Goal: Transaction & Acquisition: Download file/media

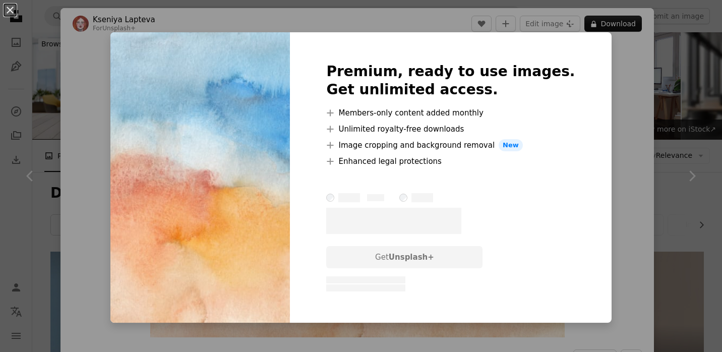
scroll to position [1046, 0]
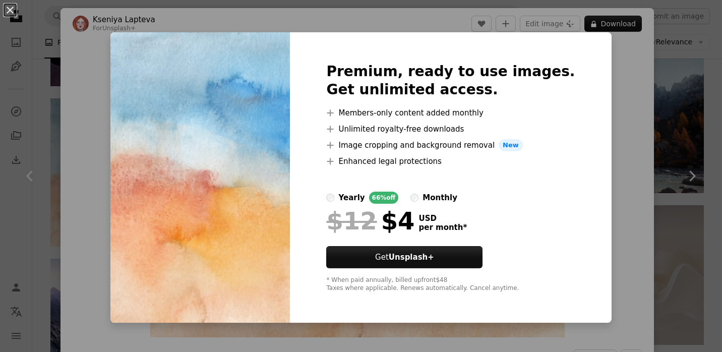
click at [454, 200] on div "monthly" at bounding box center [440, 198] width 35 height 12
click at [695, 81] on div "An X shape Premium, ready to use images. Get unlimited access. A plus sign Memb…" at bounding box center [361, 176] width 722 height 352
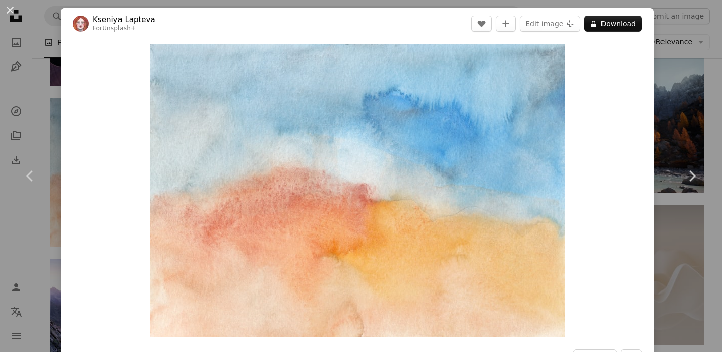
click at [688, 100] on div "An X shape Chevron left Chevron right [PERSON_NAME] For Unsplash+ A heart A plu…" at bounding box center [361, 176] width 722 height 352
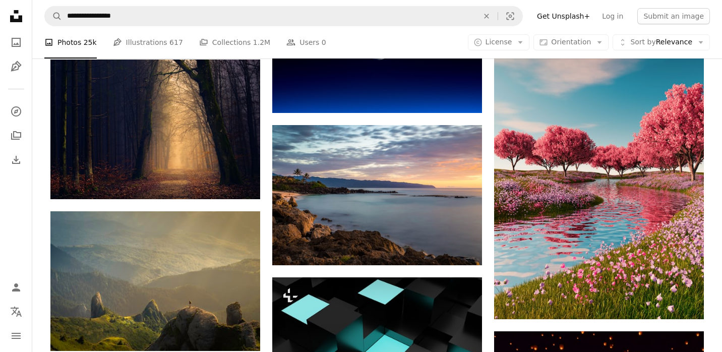
scroll to position [1963, 0]
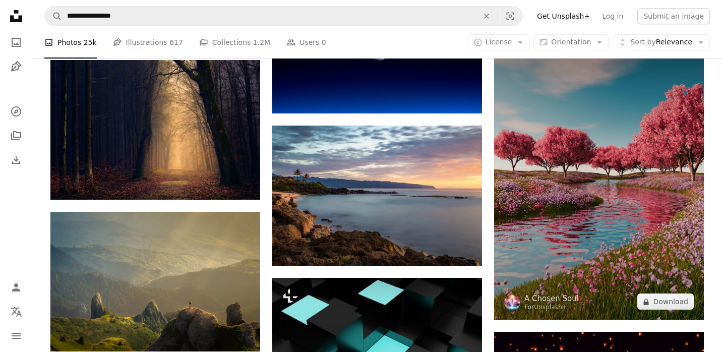
click at [617, 151] on img at bounding box center [599, 173] width 210 height 294
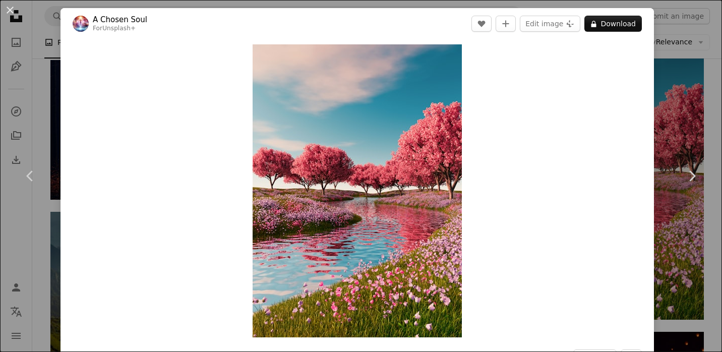
click at [699, 109] on div "An X shape Chevron left Chevron right A Chosen Soul For Unsplash+ A heart A plu…" at bounding box center [361, 176] width 722 height 352
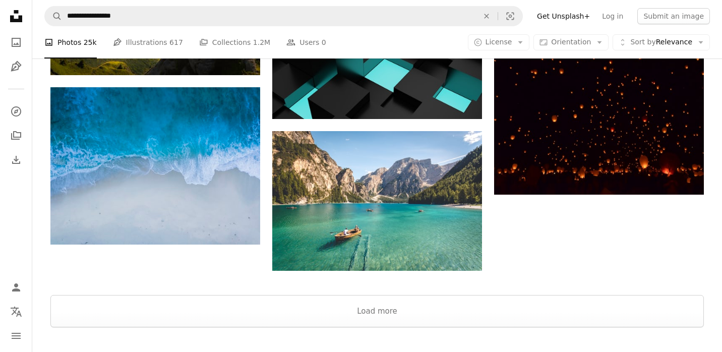
scroll to position [2244, 0]
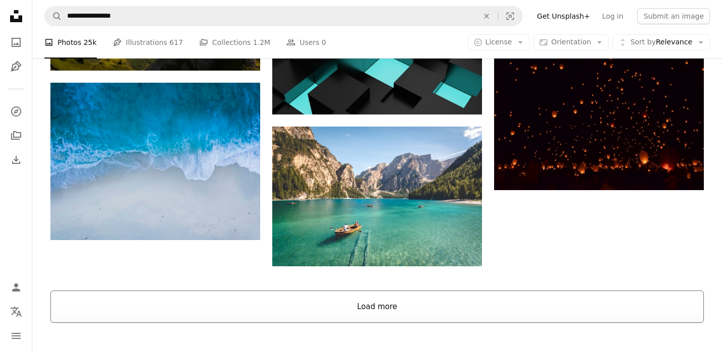
click at [425, 311] on button "Load more" at bounding box center [377, 307] width 654 height 32
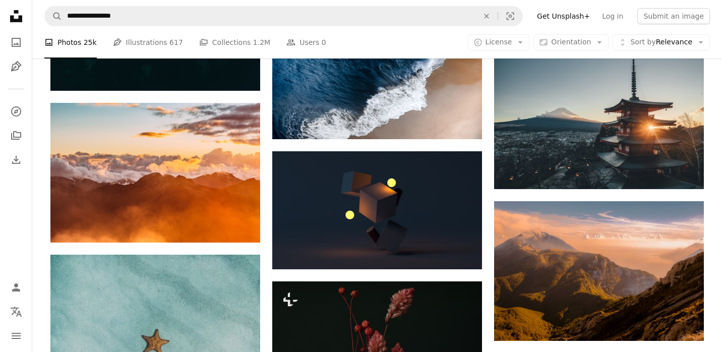
scroll to position [3131, 0]
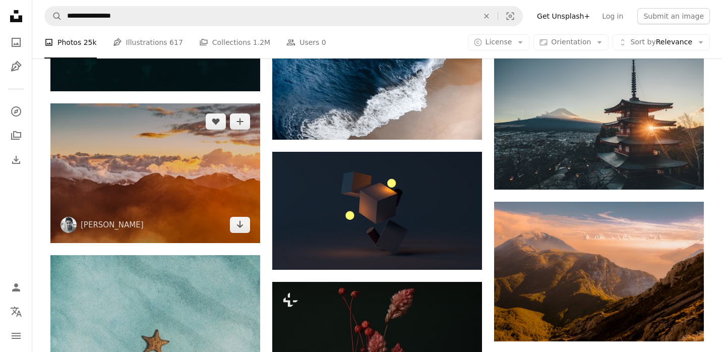
click at [191, 144] on img at bounding box center [155, 173] width 210 height 140
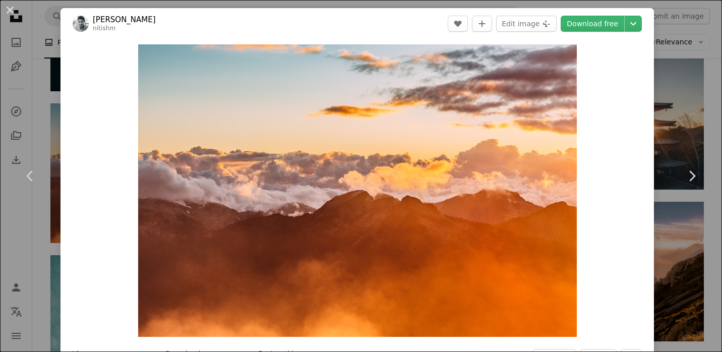
click at [696, 120] on div "An X shape Chevron left Chevron right [PERSON_NAME] Meena nitishm A heart A plu…" at bounding box center [361, 176] width 722 height 352
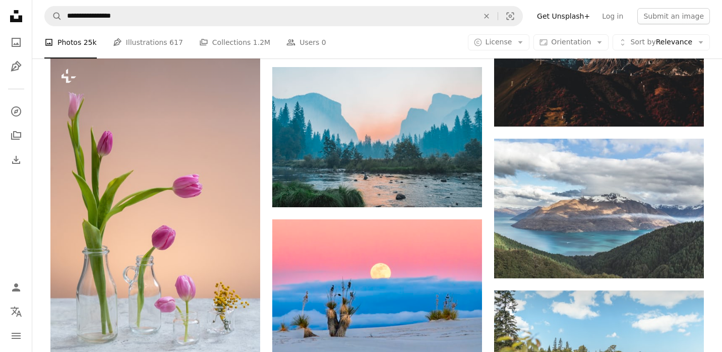
scroll to position [3657, 0]
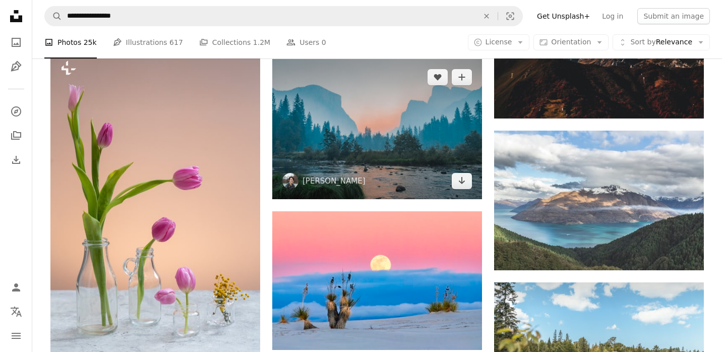
click at [403, 162] on img at bounding box center [377, 129] width 210 height 140
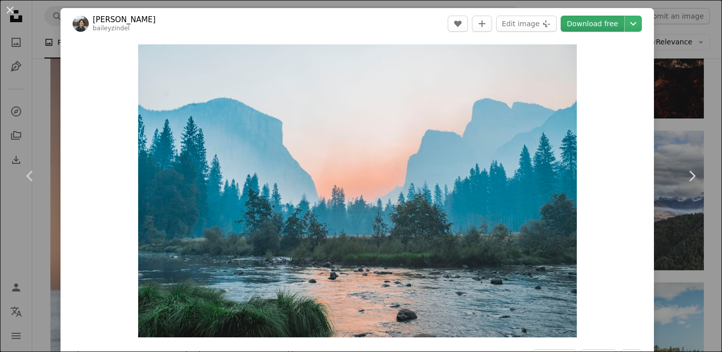
click at [600, 23] on link "Download free" at bounding box center [593, 24] width 64 height 16
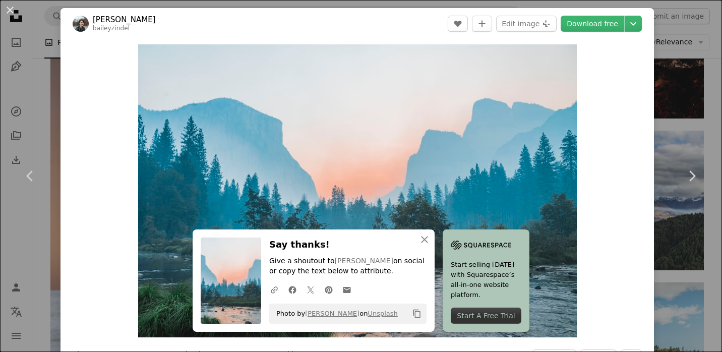
click at [697, 47] on div "An X shape Chevron left Chevron right [PERSON_NAME] A heart A plus sign Edit im…" at bounding box center [361, 176] width 722 height 352
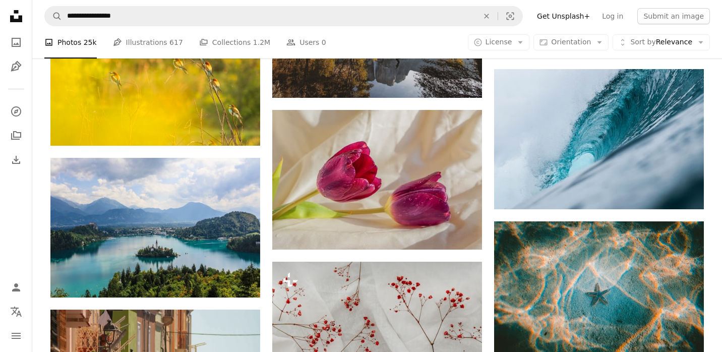
scroll to position [6011, 0]
